Goal: Transaction & Acquisition: Purchase product/service

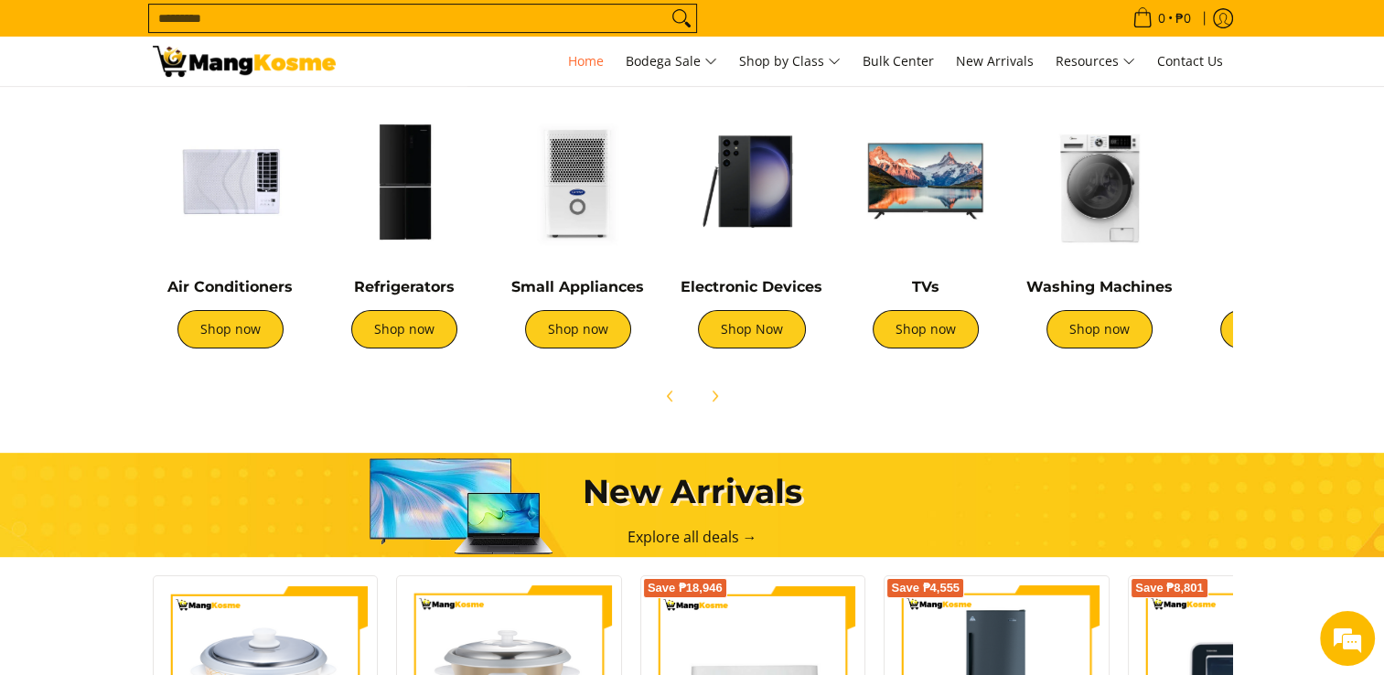
scroll to position [694, 0]
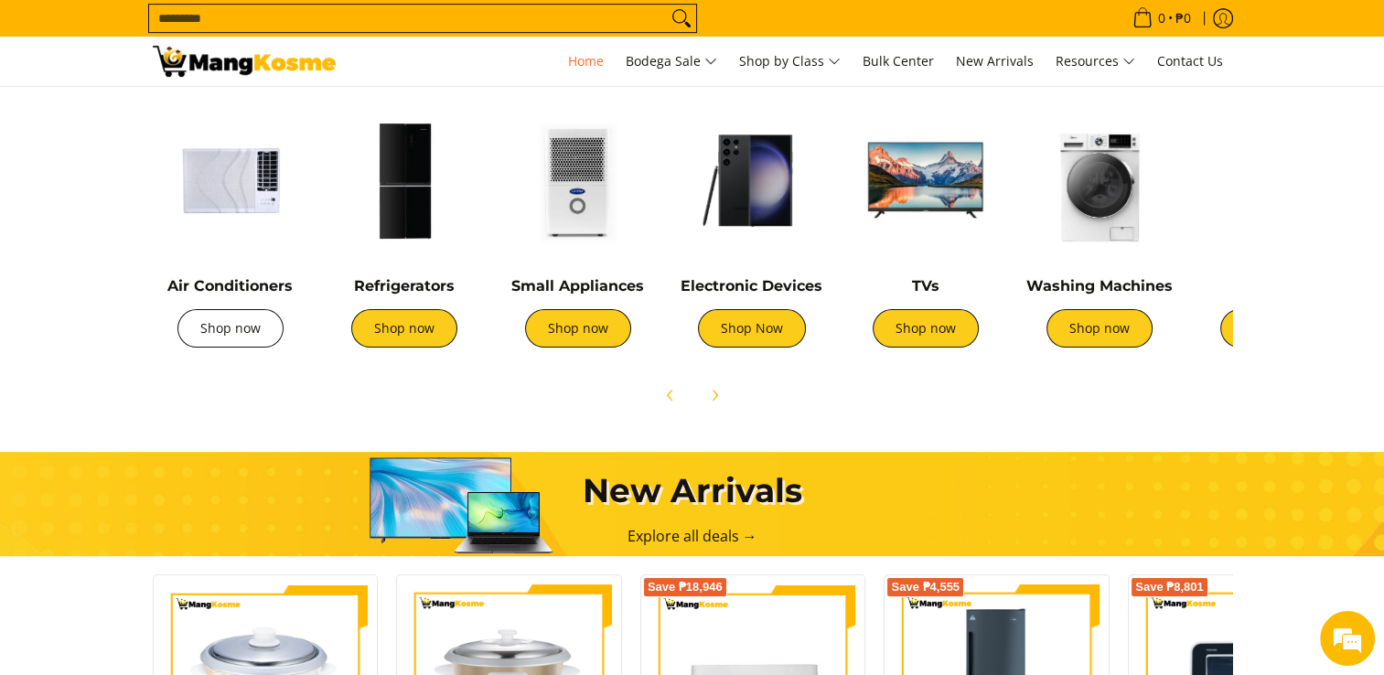
click at [252, 338] on link "Shop now" at bounding box center [230, 328] width 106 height 38
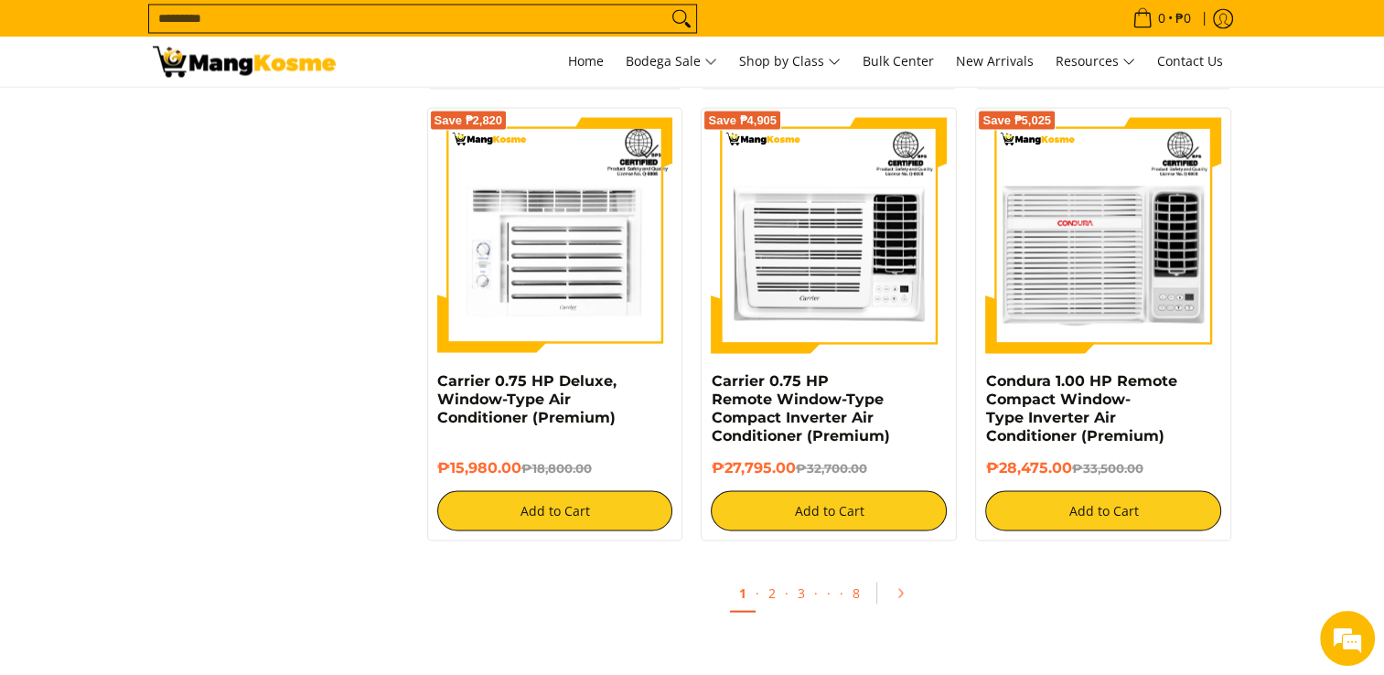
scroll to position [3368, 0]
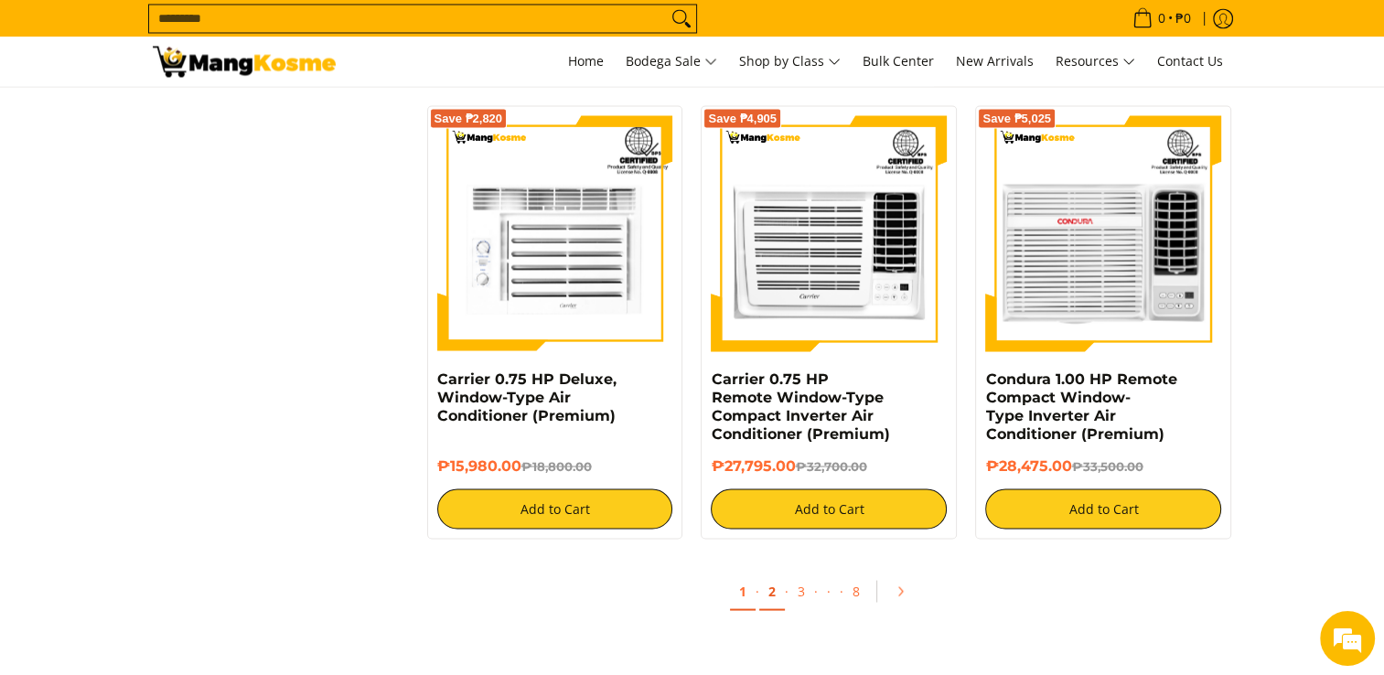
click at [774, 600] on link "2" at bounding box center [772, 592] width 26 height 38
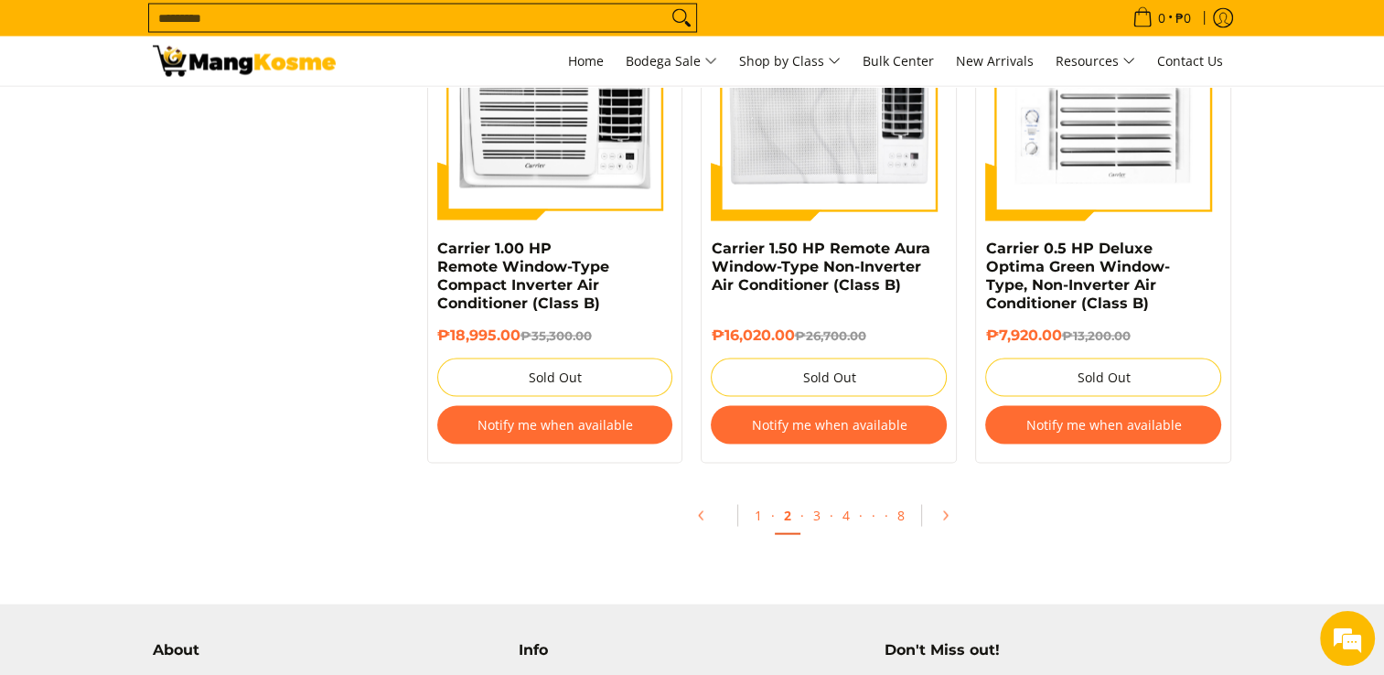
scroll to position [3516, 0]
